Goal: Task Accomplishment & Management: Use online tool/utility

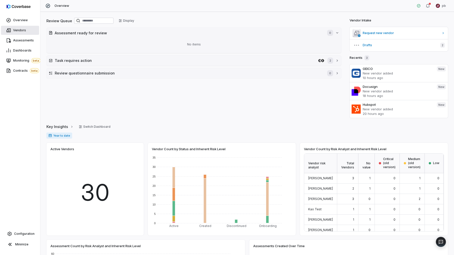
click at [17, 30] on span "Vendors" at bounding box center [19, 30] width 13 height 4
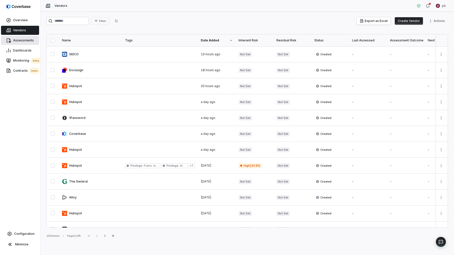
click at [27, 41] on span "Assessments" at bounding box center [23, 40] width 21 height 4
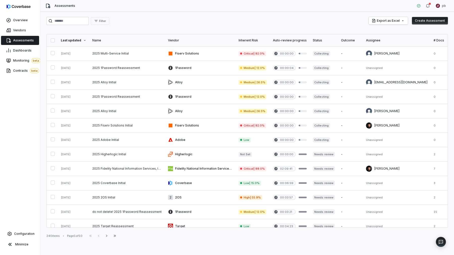
click at [425, 23] on button "Create Assessment" at bounding box center [430, 21] width 36 height 8
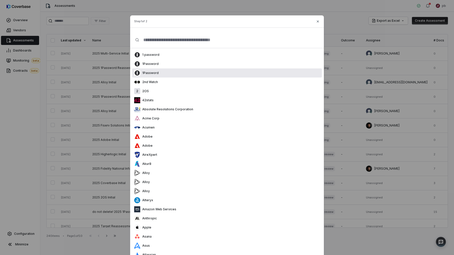
click at [282, 70] on div "1Password" at bounding box center [227, 72] width 190 height 9
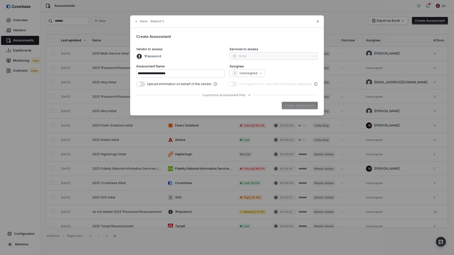
drag, startPoint x: 314, startPoint y: 16, endPoint x: 320, endPoint y: 23, distance: 9.4
click at [315, 16] on div "**********" at bounding box center [227, 65] width 194 height 100
click at [320, 23] on div "Back Step 2 of 2" at bounding box center [227, 24] width 194 height 6
click at [319, 22] on icon "button" at bounding box center [318, 21] width 4 height 4
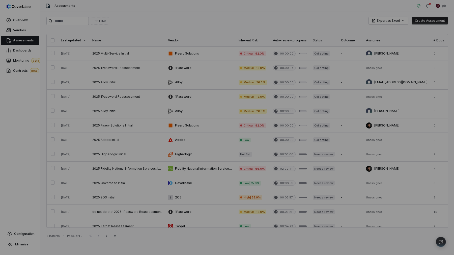
click at [316, 19] on div "Filter Export as Excel Create Assessment" at bounding box center [247, 21] width 402 height 8
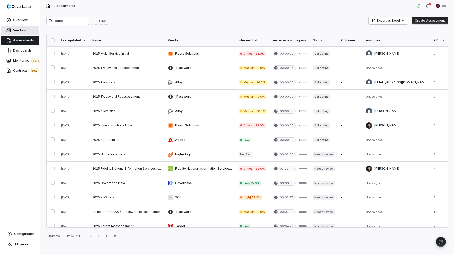
click at [26, 28] on link "Vendors" at bounding box center [20, 30] width 38 height 9
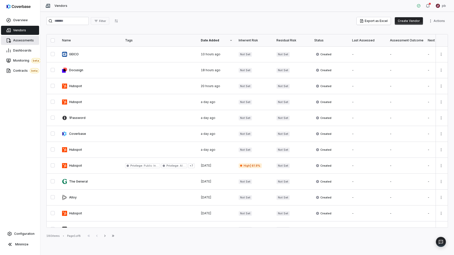
click at [22, 36] on link "Assessments" at bounding box center [20, 40] width 38 height 9
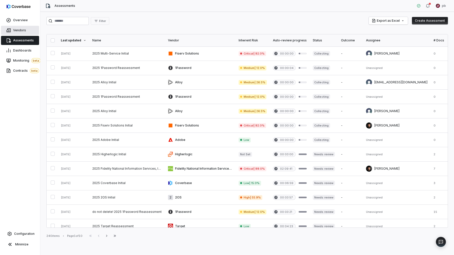
click at [20, 32] on span "Vendors" at bounding box center [19, 30] width 13 height 4
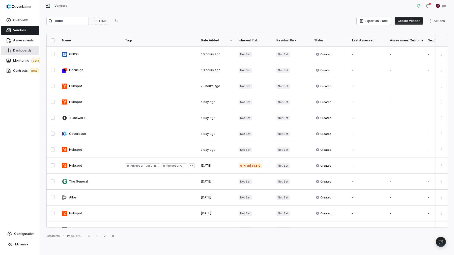
click at [18, 48] on link "Dashboards" at bounding box center [20, 50] width 38 height 9
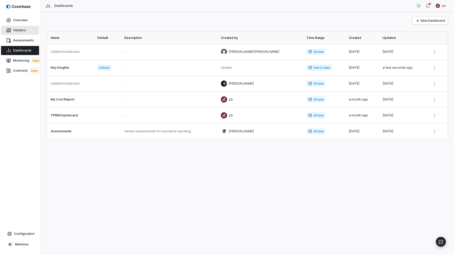
click at [14, 28] on span "Vendors" at bounding box center [19, 30] width 13 height 4
